Goal: Transaction & Acquisition: Purchase product/service

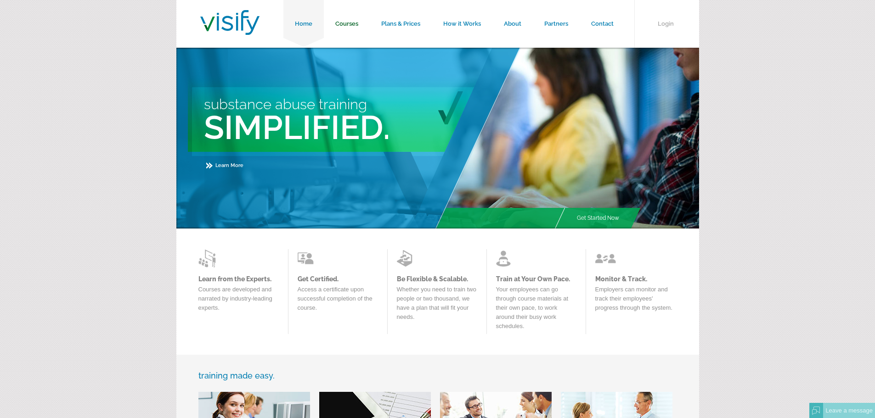
click at [353, 23] on link "Courses" at bounding box center [347, 24] width 46 height 48
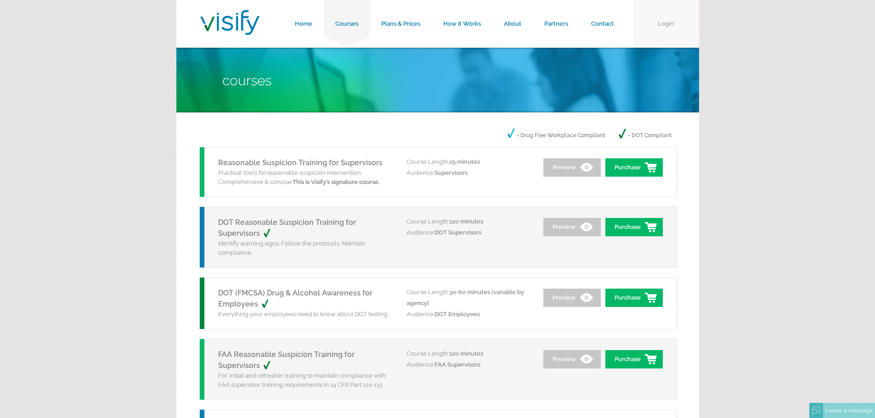
click at [660, 23] on link "Login" at bounding box center [666, 24] width 65 height 48
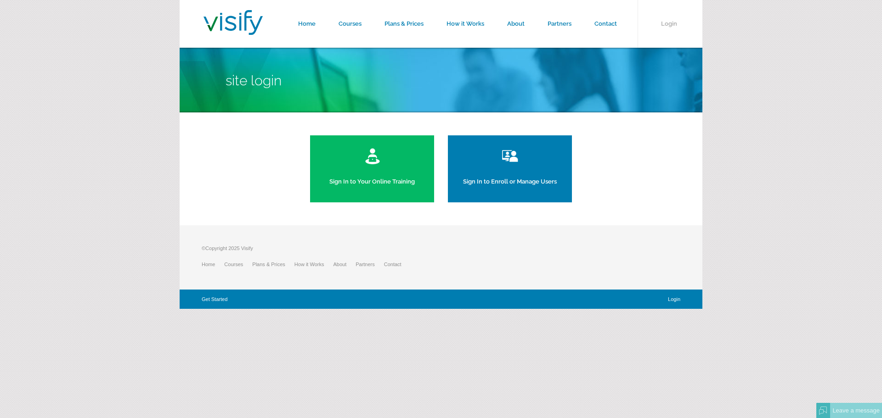
click at [368, 170] on link "Sign In to Your Online Training" at bounding box center [372, 168] width 124 height 67
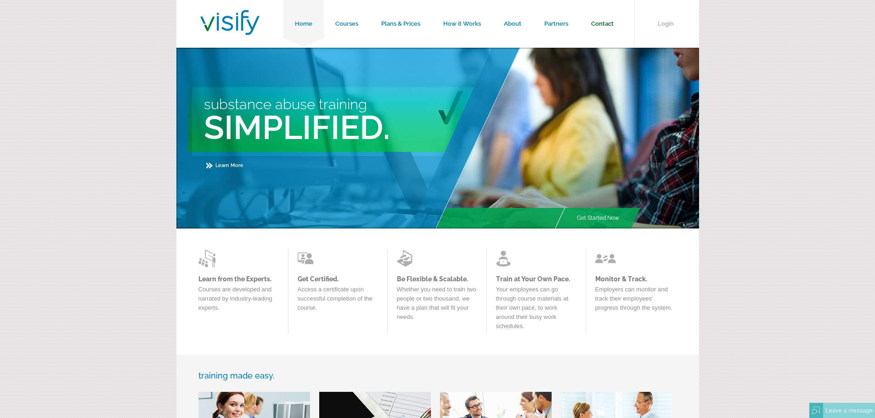
click at [601, 24] on link "Contact" at bounding box center [601, 24] width 45 height 48
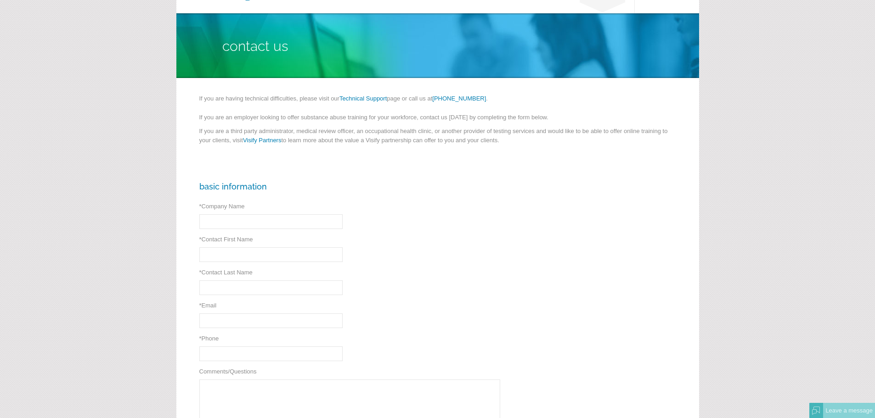
scroll to position [184, 0]
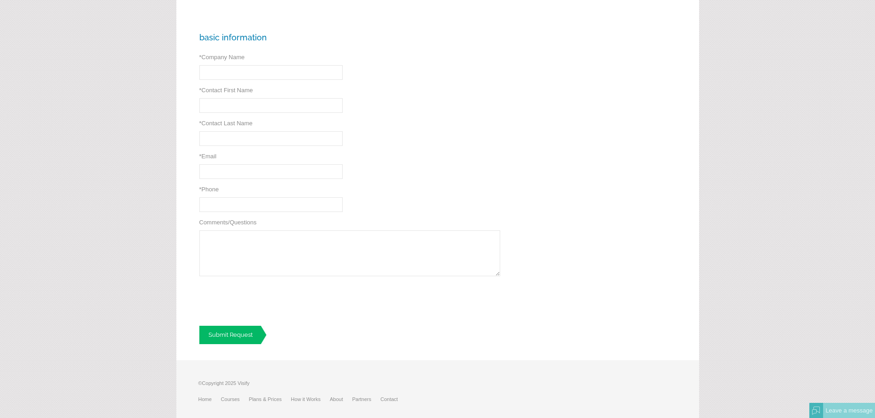
click at [270, 72] on input "* Company Name" at bounding box center [270, 72] width 143 height 15
type input "Memorial Hermann Life Flight"
type input "Anthony"
type input "Garcia"
type input "anthony.garcia4@memorialhermann.org"
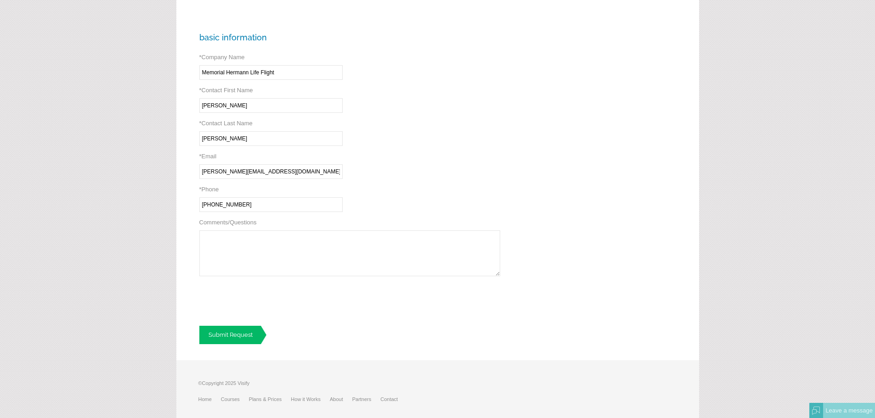
type input "(832) 545-6821"
paste textarea "FAA Designated Employer Representative"
click at [365, 235] on textarea "Greetings, I am trying to enroll in the FAA Designated Employer Representative" at bounding box center [349, 253] width 301 height 46
click at [374, 236] on textarea "Greetings, I am trying to enroll in the FAA Designated Employer Representative" at bounding box center [349, 253] width 301 height 46
click at [369, 241] on textarea "Greetings, I am trying to enroll in the FAA Designated Employer Representative" at bounding box center [349, 253] width 301 height 46
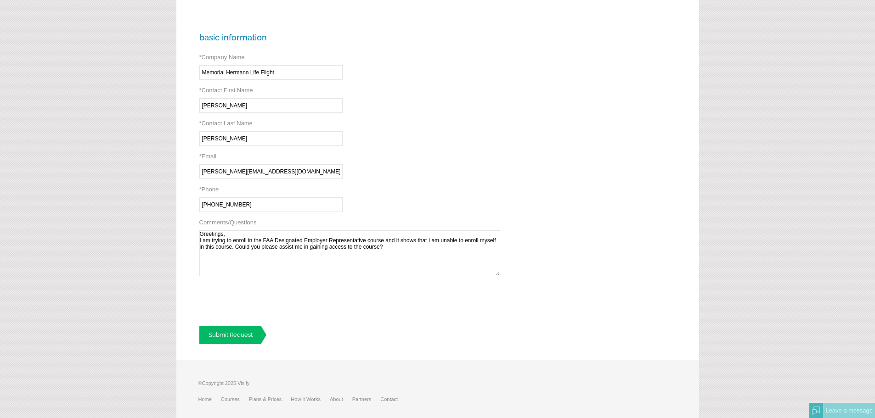
click at [414, 273] on textarea "Greetings, I am trying to enroll in the FAA Designated Employer Representative …" at bounding box center [349, 253] width 301 height 46
click at [302, 260] on textarea "Greetings, I am trying to enroll in the FAA Designated Employer Representative …" at bounding box center [349, 253] width 301 height 46
click at [444, 248] on textarea "Greetings, I am trying to enroll in the FAA Designated Employer Representative …" at bounding box center [349, 253] width 301 height 46
type textarea "Greetings, I am trying to enroll in the FAA Designated Employer Representative …"
click at [244, 340] on link "Submit Request" at bounding box center [232, 335] width 67 height 18
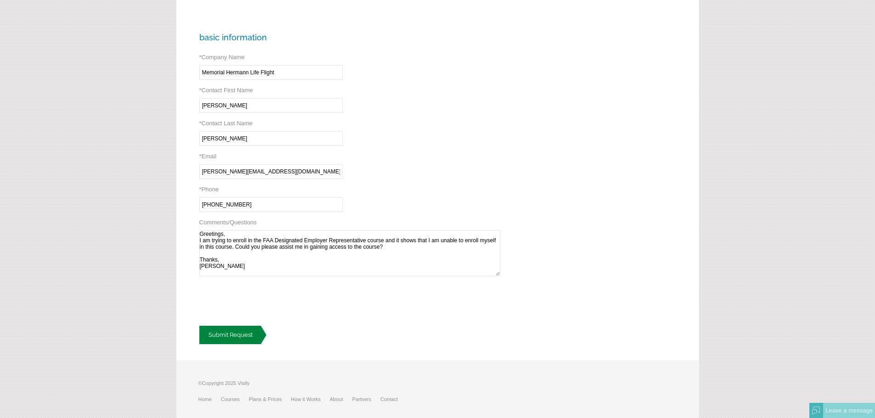
click at [223, 337] on link "Submit Request" at bounding box center [232, 335] width 67 height 18
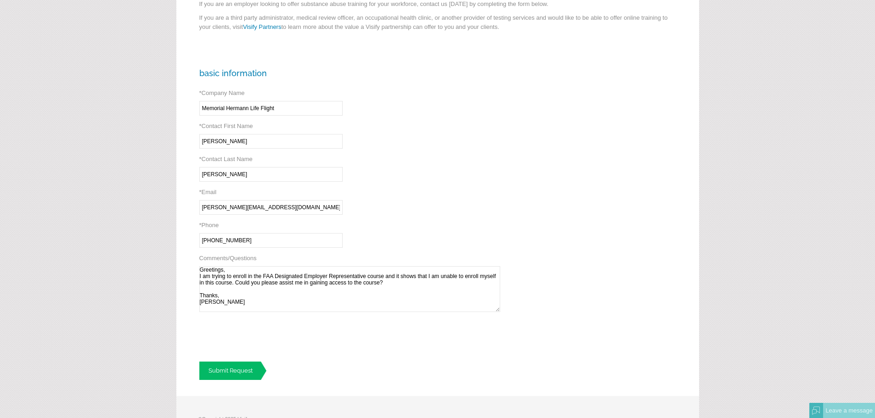
scroll to position [26, 0]
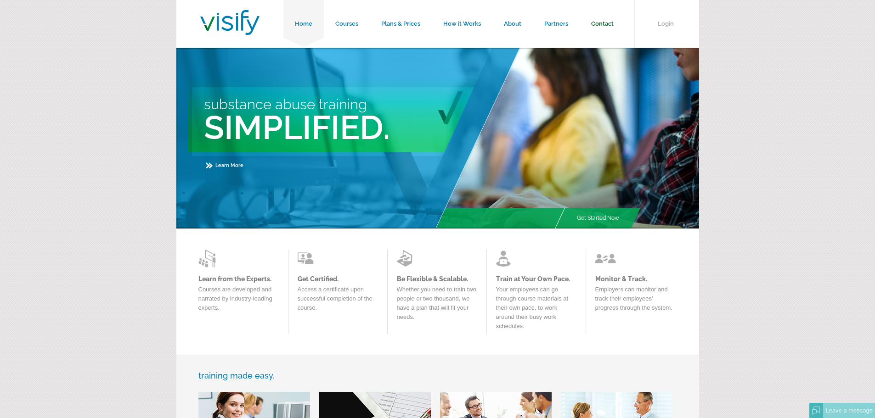
click at [607, 19] on link "Contact" at bounding box center [601, 24] width 45 height 48
click at [597, 23] on link "Contact" at bounding box center [601, 24] width 45 height 48
click at [356, 21] on link "Courses" at bounding box center [347, 24] width 46 height 48
click at [341, 21] on link "Courses" at bounding box center [347, 24] width 46 height 48
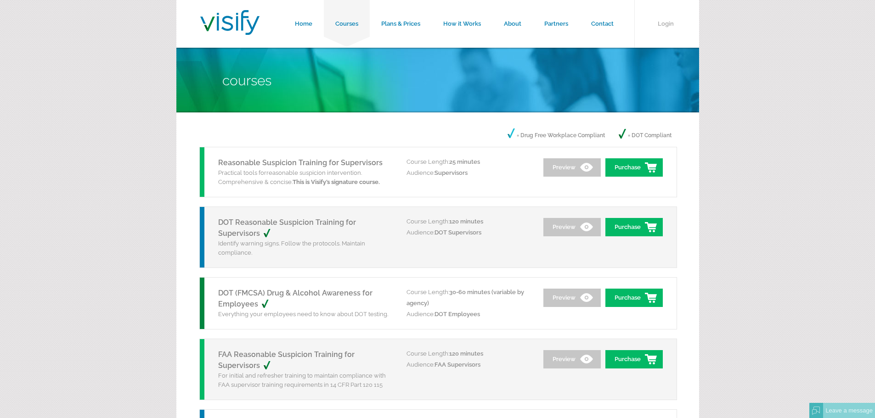
drag, startPoint x: 0, startPoint y: 0, endPoint x: 63, endPoint y: 27, distance: 68.5
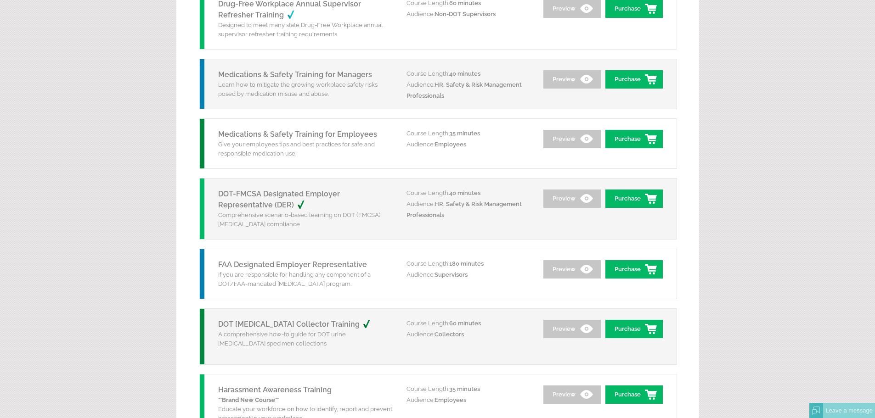
scroll to position [964, 0]
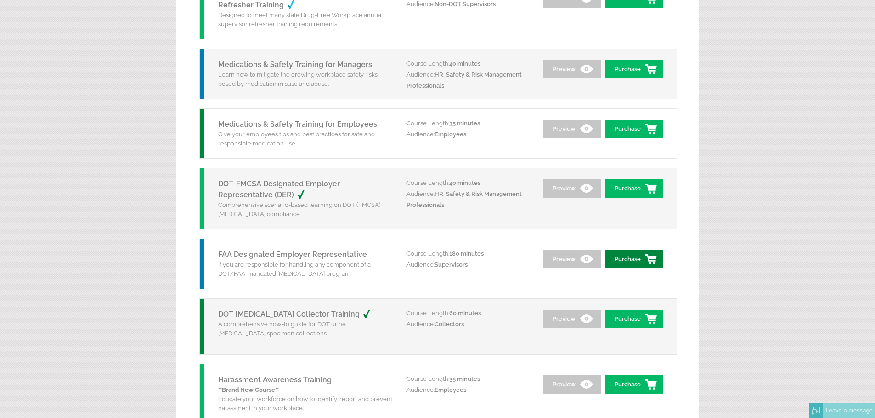
click at [624, 262] on link "Purchase" at bounding box center [633, 259] width 57 height 18
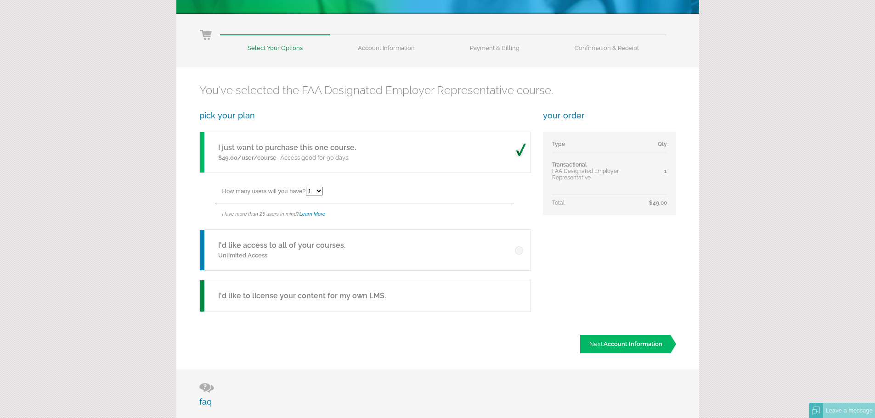
scroll to position [92, 0]
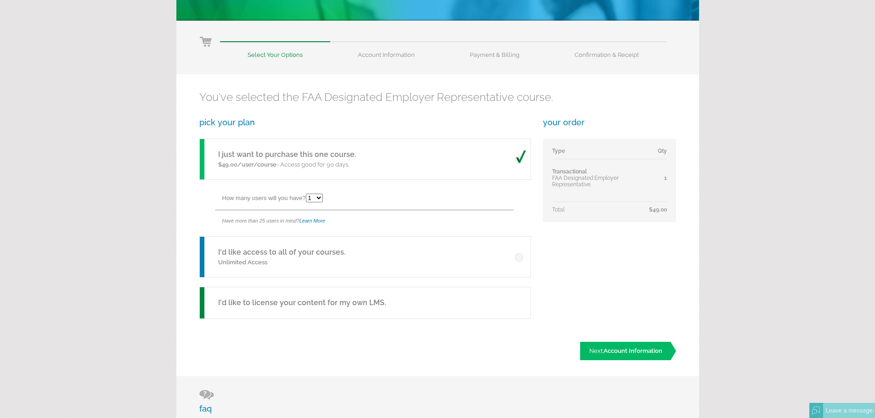
click at [322, 199] on select "1 2 3 4 5 6 7 8 9 10 11 12 13 14 15 16 17 18 19 20 21 22 23 24 25" at bounding box center [314, 198] width 17 height 9
click at [307, 194] on select "1 2 3 4 5 6 7 8 9 10 11 12 13 14 15 16 17 18 19 20 21 22 23 24 25" at bounding box center [314, 198] width 17 height 9
click at [322, 202] on select "1 2 3 4 5 6 7 8 9 10 11 12 13 14 15 16 17 18 19 20 21 22 23 24 25" at bounding box center [314, 198] width 17 height 9
select select "1"
click at [307, 194] on select "1 2 3 4 5 6 7 8 9 10 11 12 13 14 15 16 17 18 19 20 21 22 23 24 25" at bounding box center [314, 198] width 17 height 9
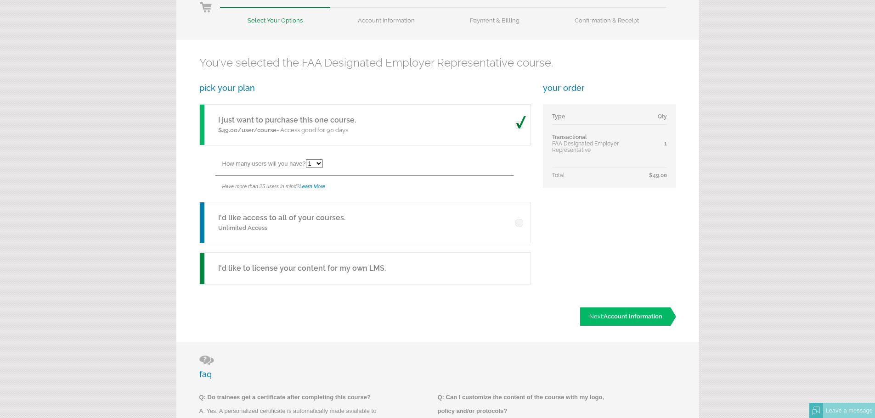
scroll to position [0, 0]
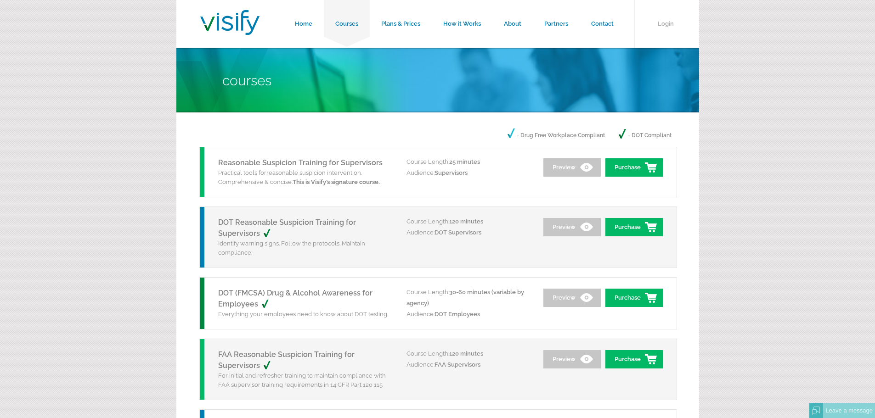
drag, startPoint x: 380, startPoint y: 0, endPoint x: 131, endPoint y: 73, distance: 259.8
click at [308, 23] on link "Home" at bounding box center [303, 24] width 40 height 48
drag, startPoint x: 640, startPoint y: 116, endPoint x: 70, endPoint y: 252, distance: 585.7
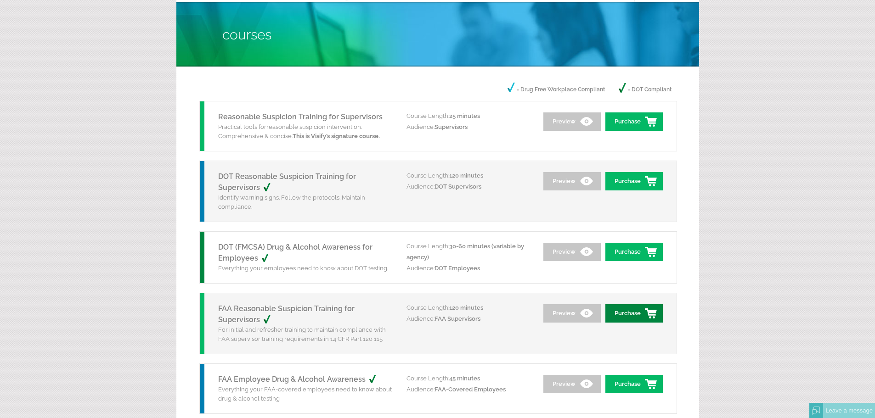
click at [631, 315] on link "Purchase" at bounding box center [633, 313] width 57 height 18
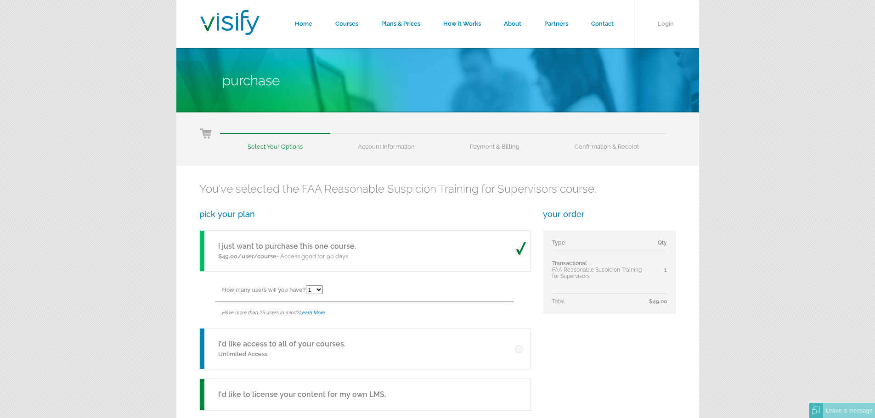
click at [320, 291] on select "1 2 3 4 5 6 7 8 9 10 11 12 13 14 15 16 17 18 19 20 21 22 23 24 25" at bounding box center [314, 290] width 17 height 9
select select "6"
click at [307, 286] on select "1 2 3 4 5 6 7 8 9 10 11 12 13 14 15 16 17 18 19 20 21 22 23 24 25" at bounding box center [314, 290] width 17 height 9
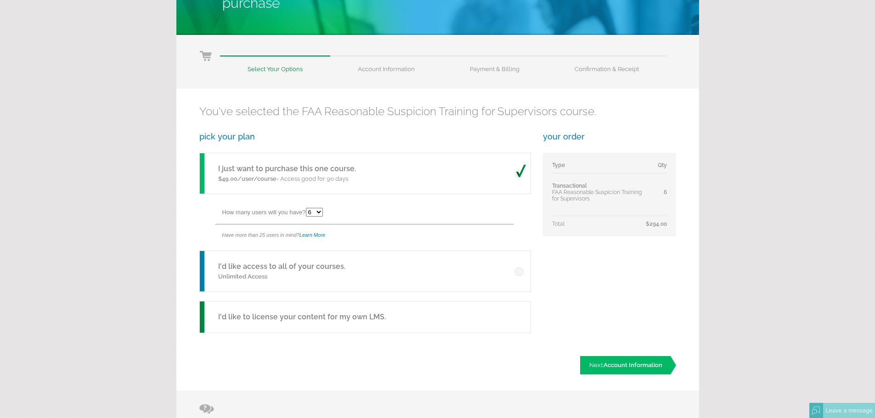
scroll to position [46, 0]
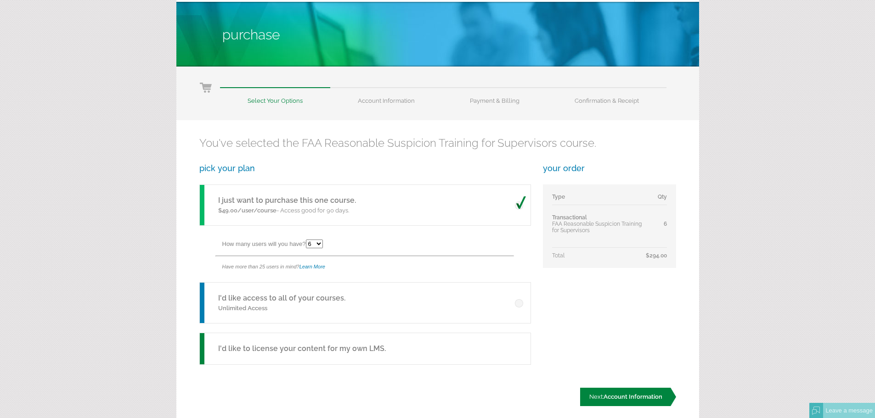
click at [610, 396] on span "Account Information" at bounding box center [632, 396] width 59 height 7
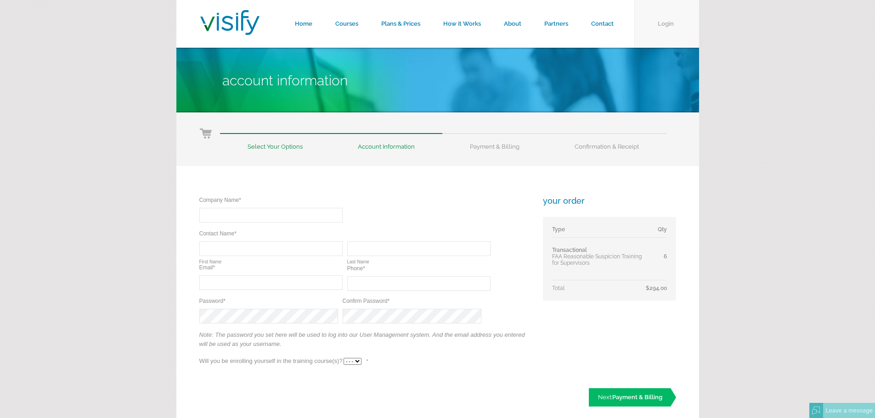
click at [663, 20] on link "Login" at bounding box center [666, 24] width 65 height 48
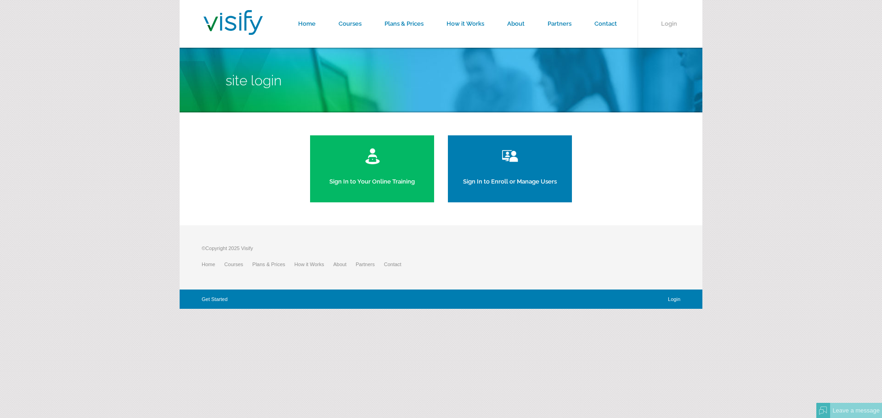
click at [347, 193] on link "Sign In to Your Online Training" at bounding box center [372, 168] width 124 height 67
click at [505, 184] on link "Sign In to Enroll or Manage Users" at bounding box center [510, 168] width 124 height 67
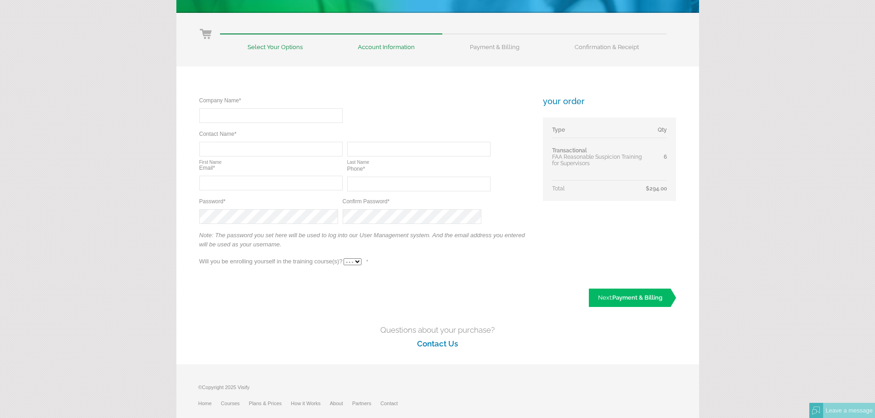
scroll to position [84, 0]
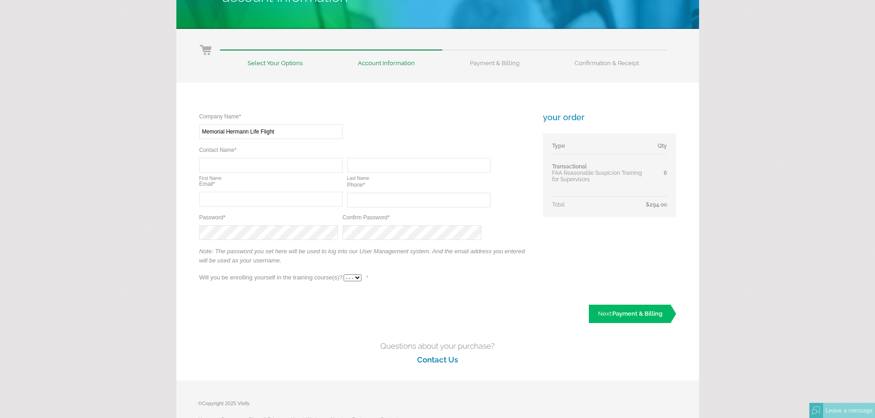
type input "Memorial Hermann Life Flight"
type input "Anthony"
type input "Garcia"
type input "anthony.garcia4@memorialhermann.org"
type input "(832) 545-6821"
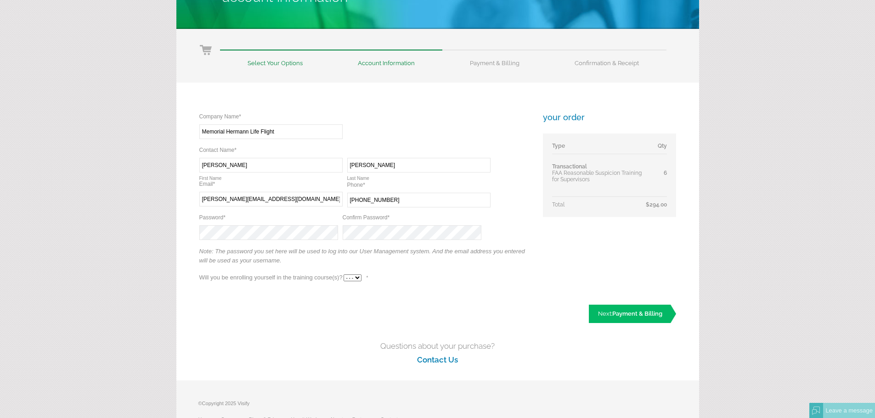
click at [351, 278] on select "- - - Yes No" at bounding box center [352, 278] width 18 height 7
select select "Yes"
click at [343, 275] on select "- - - Yes No" at bounding box center [352, 278] width 18 height 7
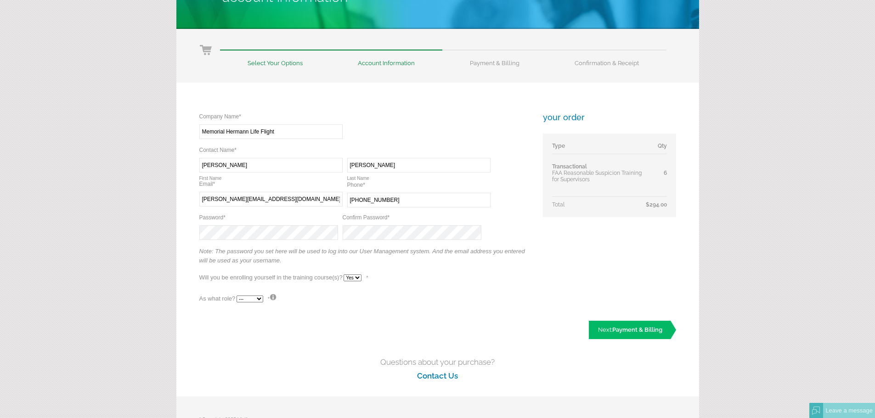
click at [255, 301] on select "--- Teacher Student" at bounding box center [249, 299] width 27 height 7
select select "False"
click at [236, 296] on select "--- Teacher Student" at bounding box center [249, 299] width 27 height 7
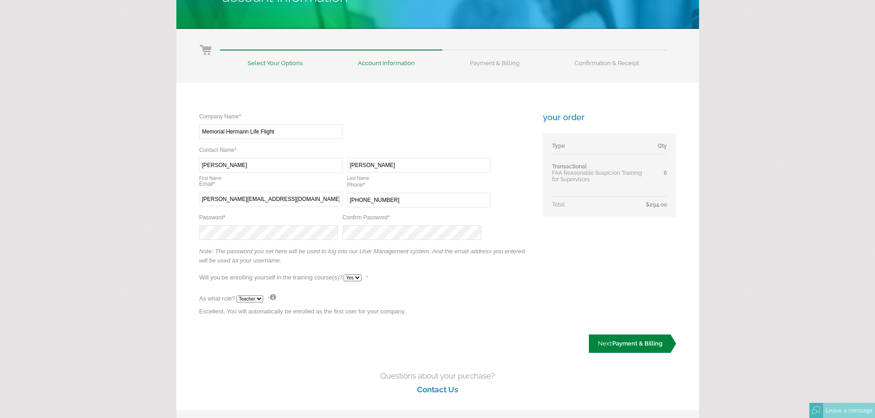
click at [650, 346] on span "Payment & Billing" at bounding box center [637, 343] width 50 height 7
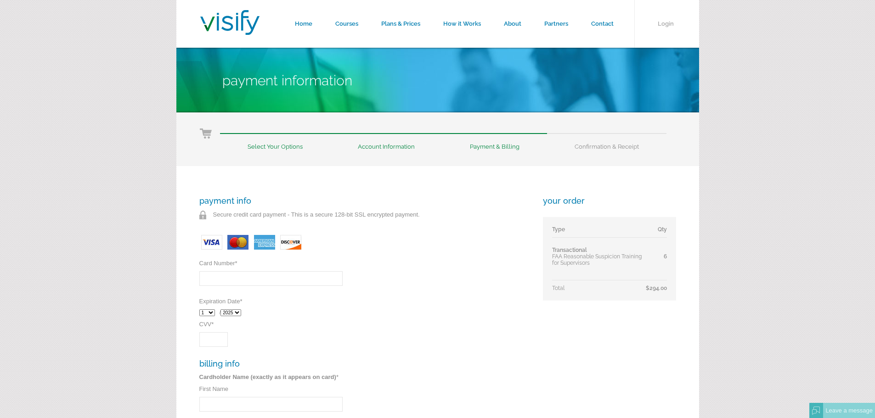
click at [236, 242] on img at bounding box center [237, 242] width 25 height 18
click at [228, 280] on input "Card Number *" at bounding box center [270, 278] width 143 height 15
type input "[CREDIT_CARD_NUMBER]"
click at [212, 312] on select "1 2 3 4 5 6 7 8 9 10 11 12" at bounding box center [207, 312] width 16 height 7
click at [198, 202] on div "payment info Secure credit card payment - This is a secure 128-bit SSL encrypte…" at bounding box center [437, 421] width 523 height 511
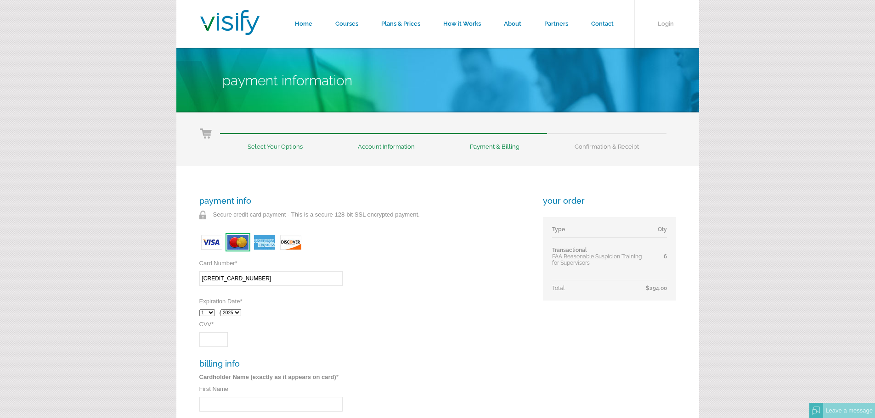
click at [240, 312] on select "2025 2026 2027 2028 2029 2030 2031 2032" at bounding box center [230, 312] width 21 height 7
select select "2026"
click at [223, 309] on select "2025 2026 2027 2028 2029 2030 2031 2032" at bounding box center [230, 312] width 21 height 7
click at [211, 341] on input "CVV *" at bounding box center [213, 339] width 28 height 15
type input "013"
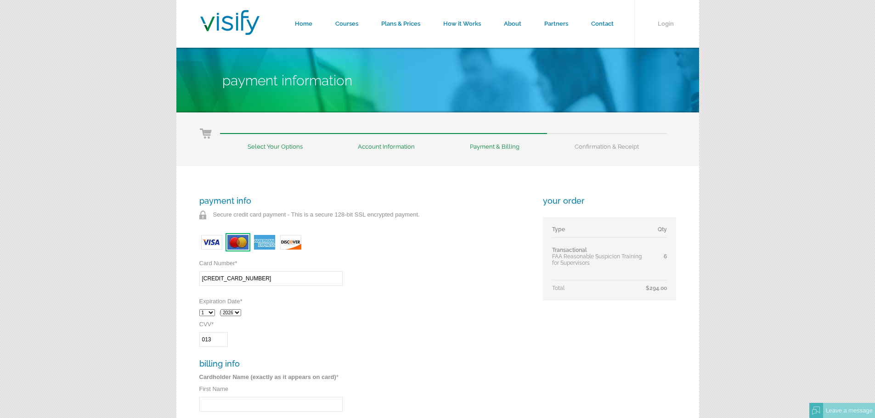
click at [402, 330] on div "payment info Secure credit card payment - This is a secure 128-bit SSL encrypte…" at bounding box center [364, 411] width 331 height 430
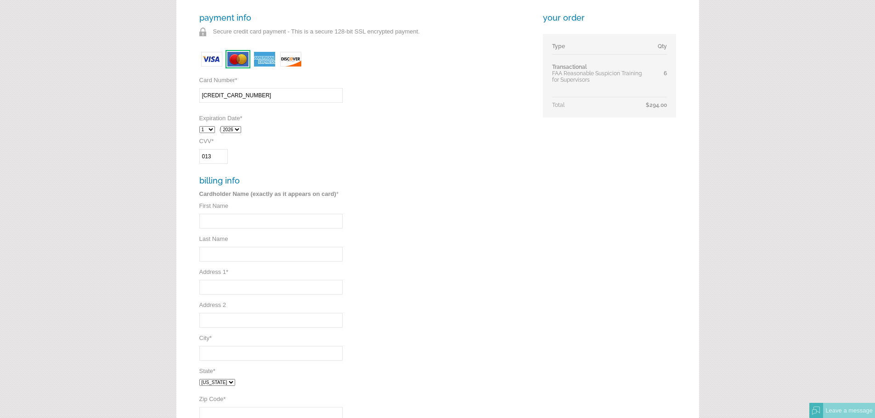
scroll to position [184, 0]
click at [221, 223] on input "First Name" at bounding box center [270, 221] width 143 height 15
type input "Rodolfo"
type input "Cabrera"
click at [213, 288] on input "Address 1 *" at bounding box center [270, 287] width 143 height 15
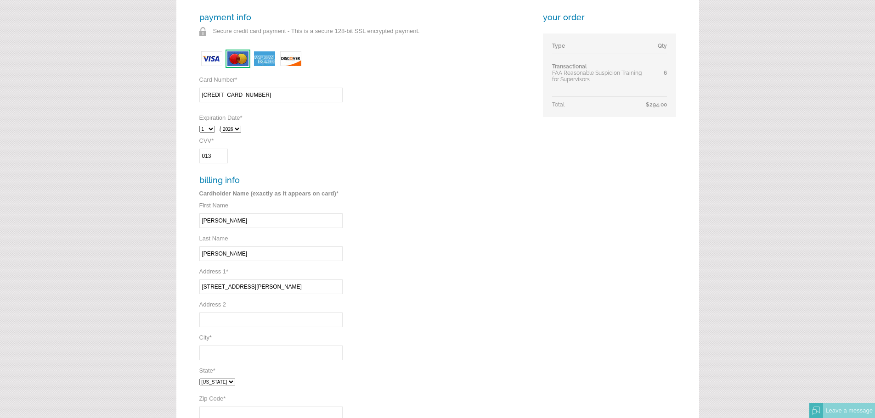
type input "921 Gessner Rd"
type input "Houston"
select select "TX"
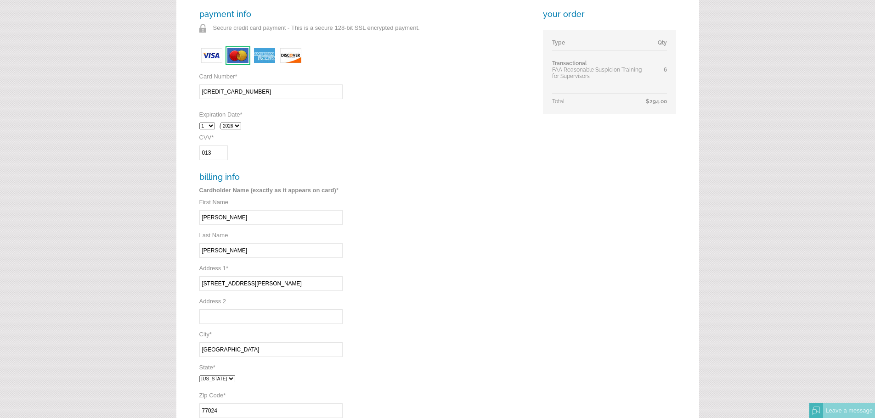
type input "77024"
click at [380, 292] on div "payment info Secure credit card payment - This is a secure 128-bit SSL encrypte…" at bounding box center [364, 224] width 331 height 430
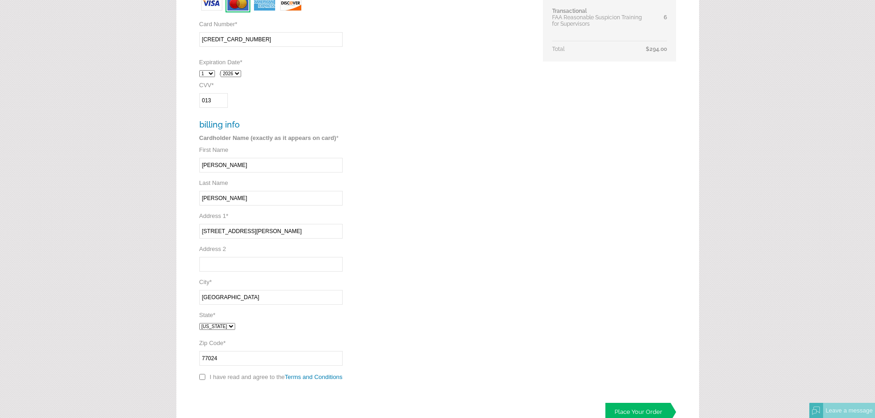
scroll to position [342, 0]
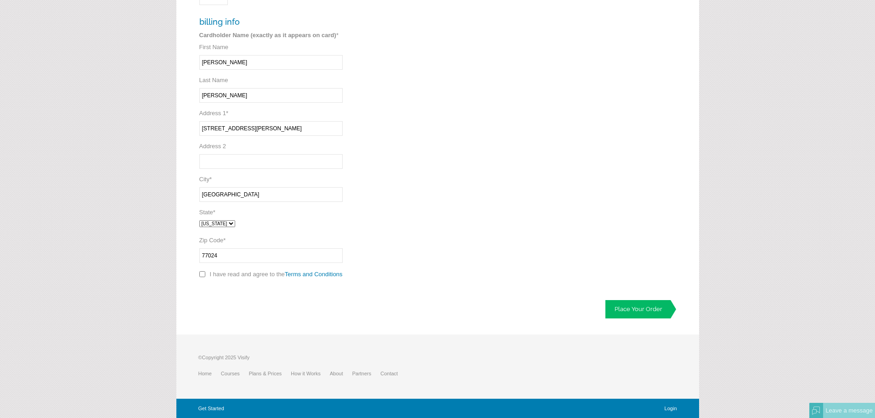
click at [202, 273] on input "checkbox" at bounding box center [202, 274] width 6 height 6
checkbox input "true"
click at [651, 315] on link "Place Your Order" at bounding box center [640, 309] width 71 height 18
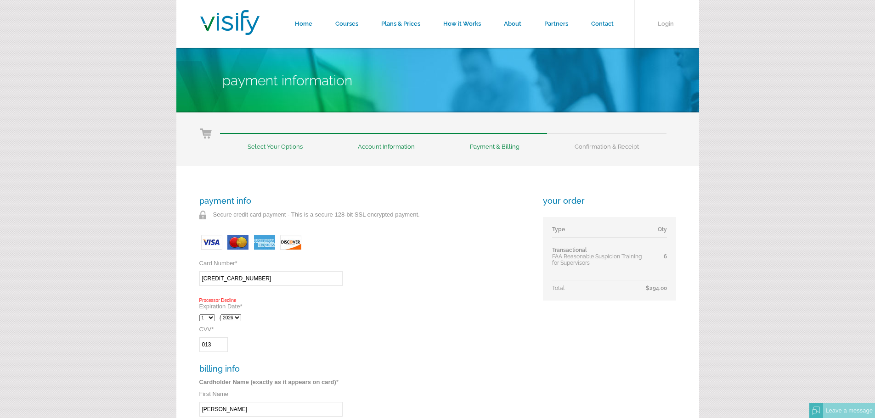
click at [210, 317] on select "1 2 3 4 5 6 7 8 9 10 11 12" at bounding box center [207, 318] width 16 height 7
select select "3"
click at [199, 315] on select "1 2 3 4 5 6 7 8 9 10 11 12" at bounding box center [207, 318] width 16 height 7
click at [485, 299] on div "payment info Secure credit card payment - This is a secure 128-bit SSL encrypte…" at bounding box center [364, 413] width 331 height 435
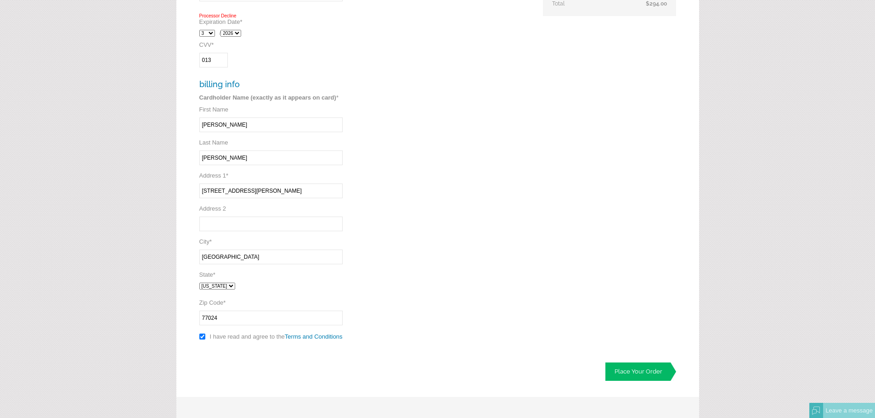
scroll to position [347, 0]
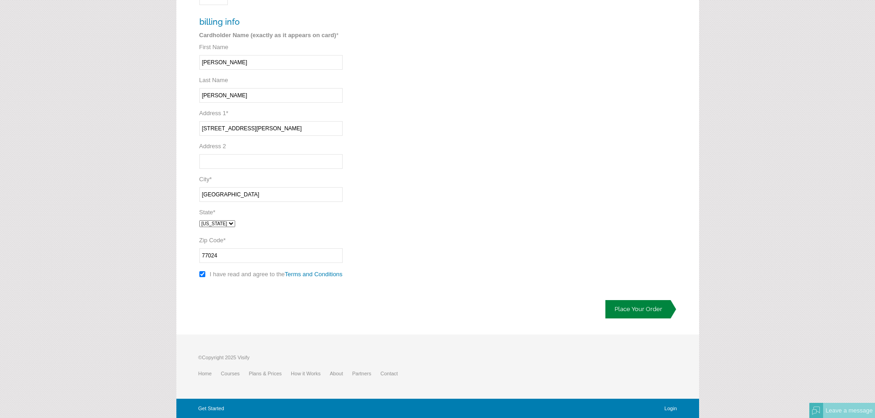
click at [644, 316] on link "Place Your Order" at bounding box center [640, 309] width 71 height 18
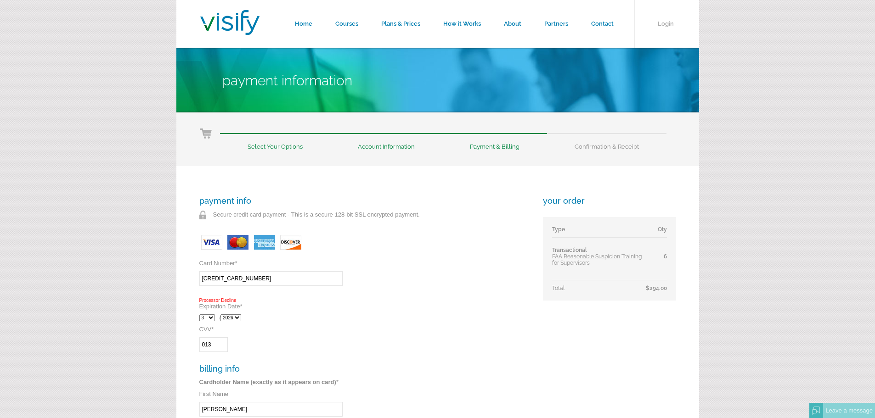
drag, startPoint x: 261, startPoint y: 277, endPoint x: 146, endPoint y: 275, distance: 115.3
click at [143, 275] on form "Home Courses Plans & Prices How it Works About Partners Contact Login Payment I…" at bounding box center [437, 382] width 875 height 765
type input "[CREDIT_CARD_NUMBER]"
click at [476, 300] on div "payment info Secure credit card payment - This is a secure 128-bit SSL encrypte…" at bounding box center [364, 413] width 331 height 435
click at [210, 316] on select "1 2 3 4 5 6 7 8 9 10 11 12" at bounding box center [207, 318] width 16 height 7
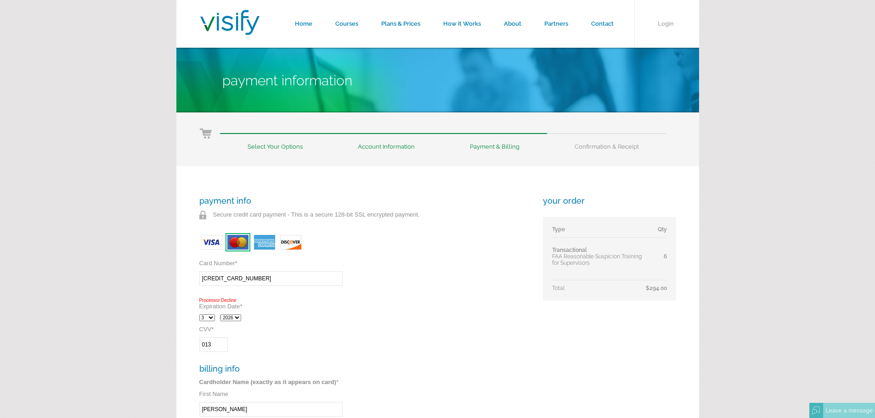
click at [199, 315] on select "1 2 3 4 5 6 7 8 9 10 11 12" at bounding box center [207, 318] width 16 height 7
click at [240, 318] on select "2025 2026 2027 2028 2029 2030 2031 2032" at bounding box center [230, 318] width 21 height 7
click at [223, 315] on select "2025 2026 2027 2028 2029 2030 2031 2032" at bounding box center [230, 318] width 21 height 7
click at [238, 318] on select "2025 2026 2027 2028 2029 2030 2031 2032" at bounding box center [230, 318] width 21 height 7
click at [223, 315] on select "2025 2026 2027 2028 2029 2030 2031 2032" at bounding box center [230, 318] width 21 height 7
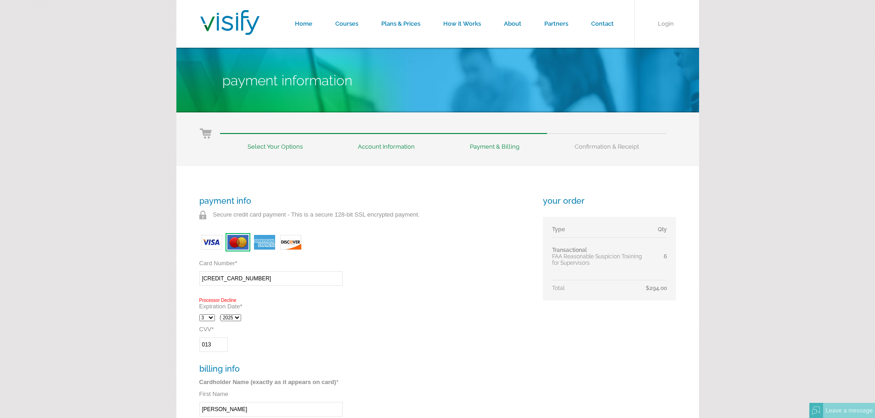
click at [239, 318] on select "2025 2026 2027 2028 2029 2030 2031 2032" at bounding box center [230, 318] width 21 height 7
select select "2026"
click at [223, 315] on select "2025 2026 2027 2028 2029 2030 2031 2032" at bounding box center [230, 318] width 21 height 7
click at [217, 344] on input "013" at bounding box center [213, 344] width 28 height 15
click at [405, 354] on div "payment info Secure credit card payment - This is a secure 128-bit SSL encrypte…" at bounding box center [364, 413] width 331 height 435
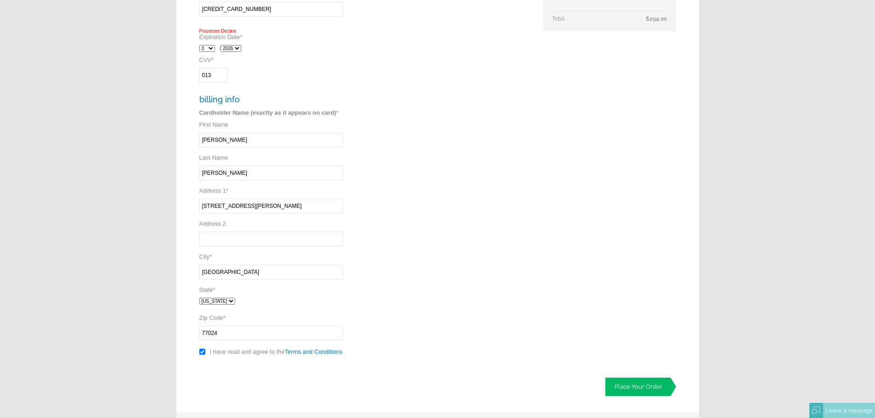
scroll to position [321, 0]
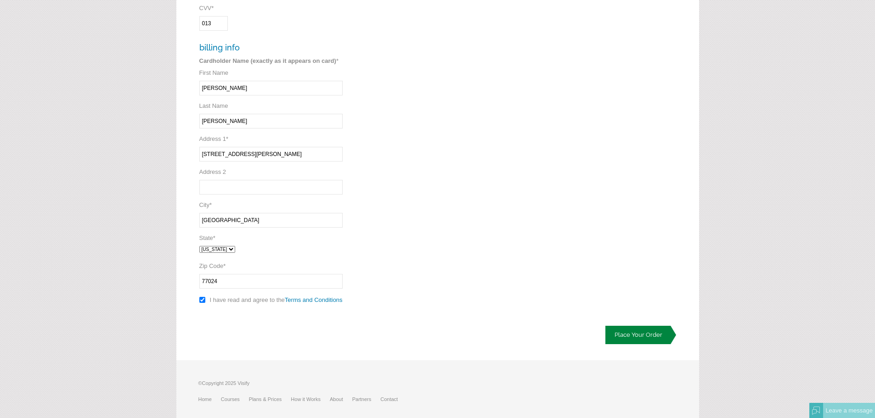
click at [624, 330] on link "Place Your Order" at bounding box center [640, 335] width 71 height 18
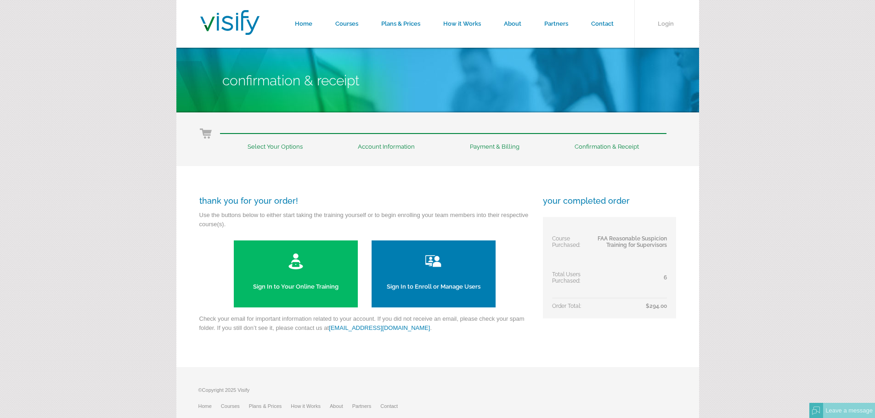
click at [455, 277] on link "Sign In to Enroll or Manage Users" at bounding box center [433, 274] width 124 height 67
